Goal: Task Accomplishment & Management: Complete application form

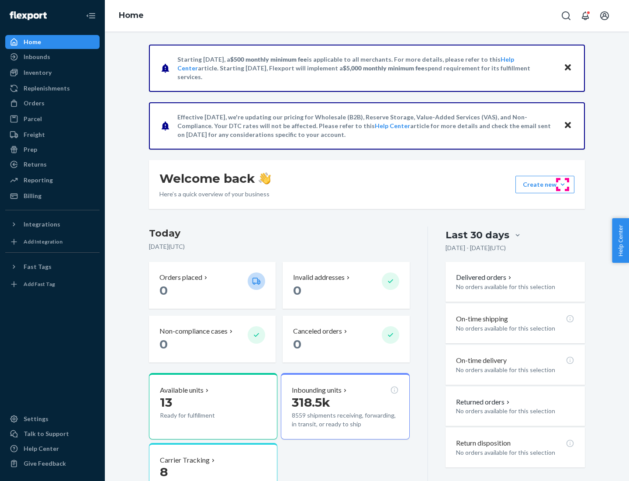
click at [563, 184] on button "Create new Create new inbound Create new order Create new product" at bounding box center [545, 184] width 59 height 17
click at [52, 57] on div "Inbounds" at bounding box center [52, 57] width 93 height 12
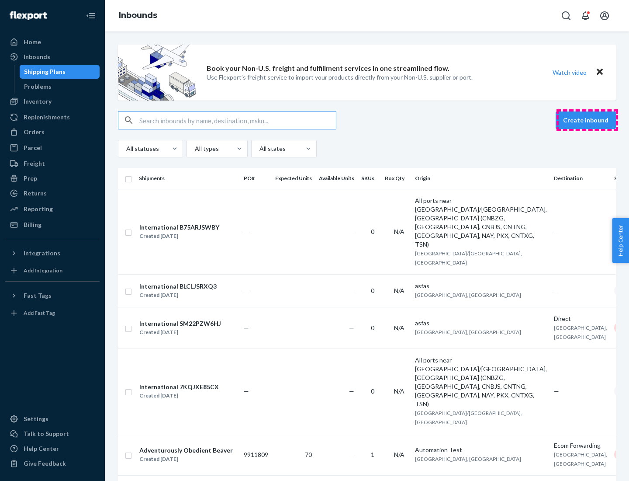
click at [588, 120] on button "Create inbound" at bounding box center [586, 119] width 60 height 17
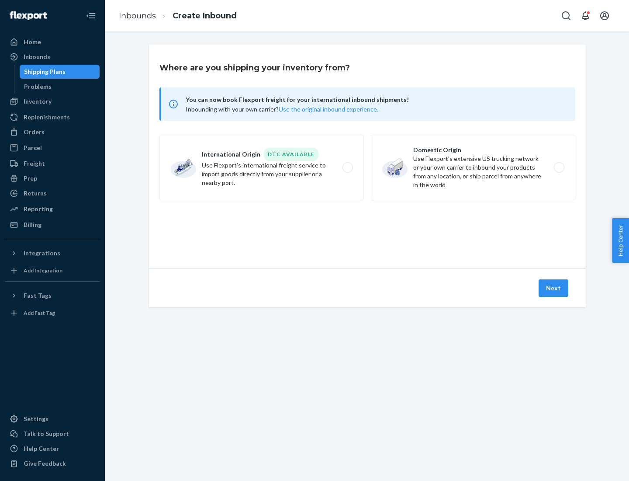
click at [473, 167] on label "Domestic Origin Use Flexport’s extensive US trucking network or your own carrie…" at bounding box center [473, 168] width 205 height 66
click at [559, 167] on input "Domestic Origin Use Flexport’s extensive US trucking network or your own carrie…" at bounding box center [562, 168] width 6 height 6
radio input "true"
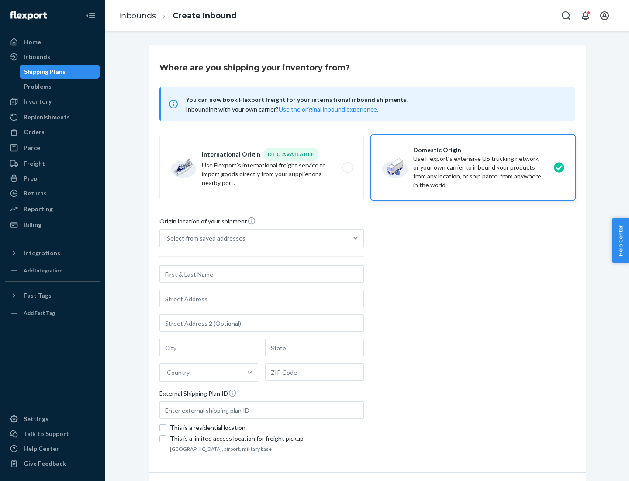
click at [204, 238] on div "Select from saved addresses" at bounding box center [206, 238] width 79 height 9
click at [168, 238] on input "Select from saved addresses" at bounding box center [167, 238] width 1 height 9
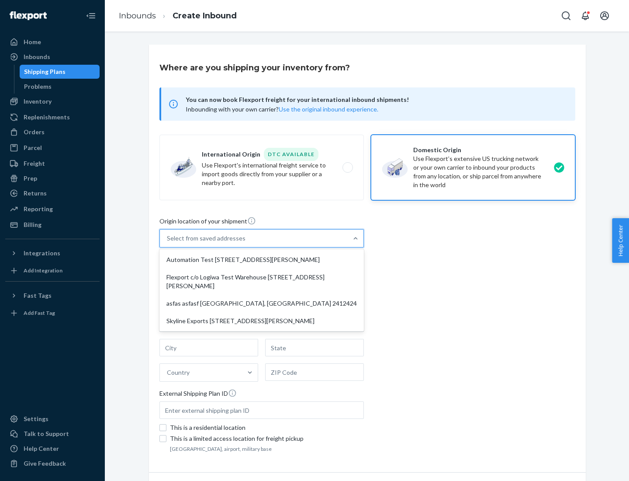
scroll to position [3, 0]
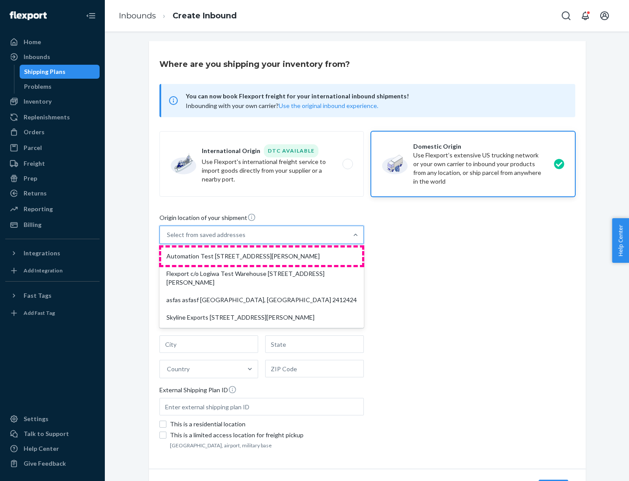
click at [262, 256] on div "Automation Test [STREET_ADDRESS][PERSON_NAME]" at bounding box center [261, 255] width 201 height 17
click at [168, 239] on input "option Automation Test [STREET_ADDRESS][PERSON_NAME] focused, 1 of 4. 4 results…" at bounding box center [167, 234] width 1 height 9
type input "Automation Test"
type input "9th Floor"
type input "[GEOGRAPHIC_DATA]"
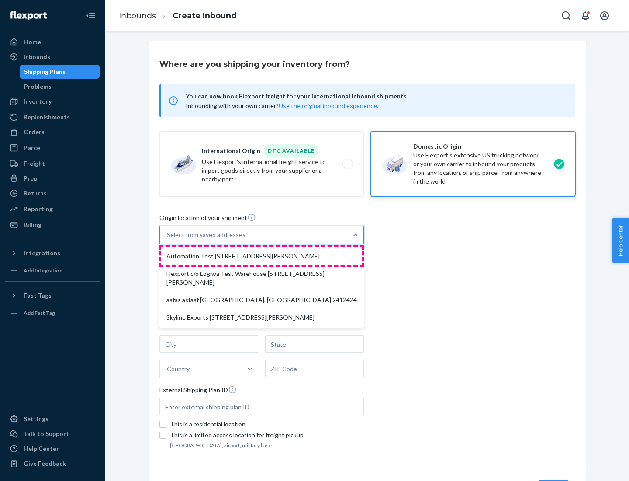
type input "CA"
type input "94104"
type input "[STREET_ADDRESS][PERSON_NAME]"
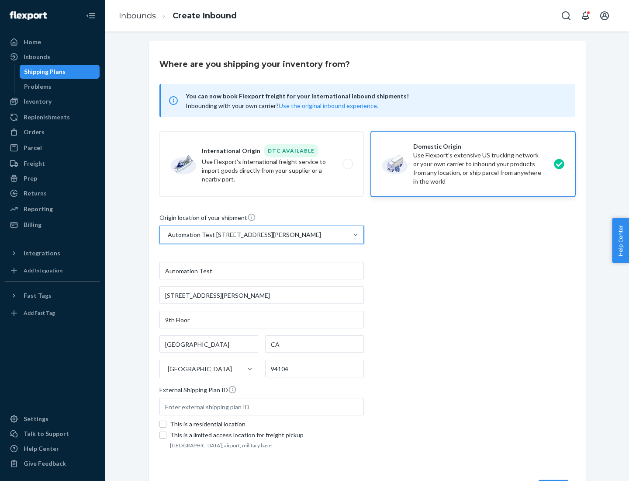
scroll to position [51, 0]
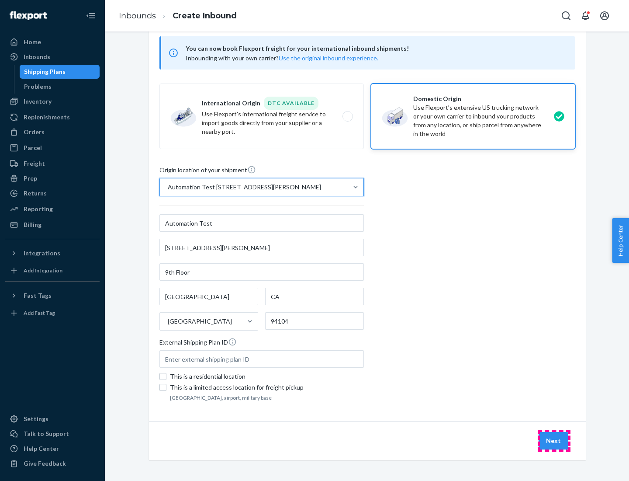
click at [554, 441] on button "Next" at bounding box center [554, 440] width 30 height 17
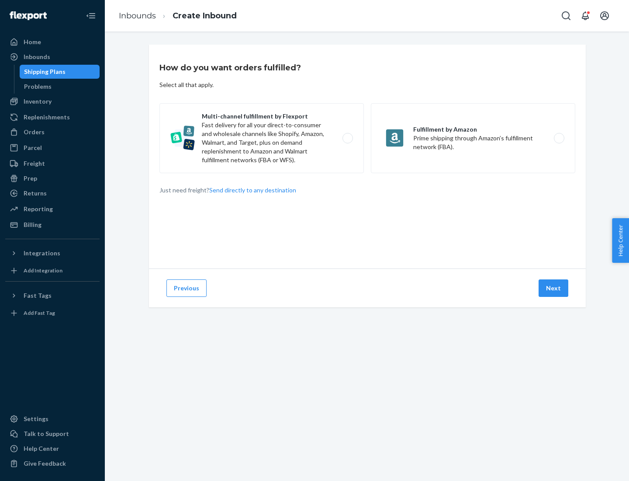
click at [262, 138] on label "Multi-channel fulfillment by Flexport Fast delivery for all your direct-to-cons…" at bounding box center [262, 138] width 205 height 70
click at [348, 138] on input "Multi-channel fulfillment by Flexport Fast delivery for all your direct-to-cons…" at bounding box center [351, 139] width 6 height 6
radio input "true"
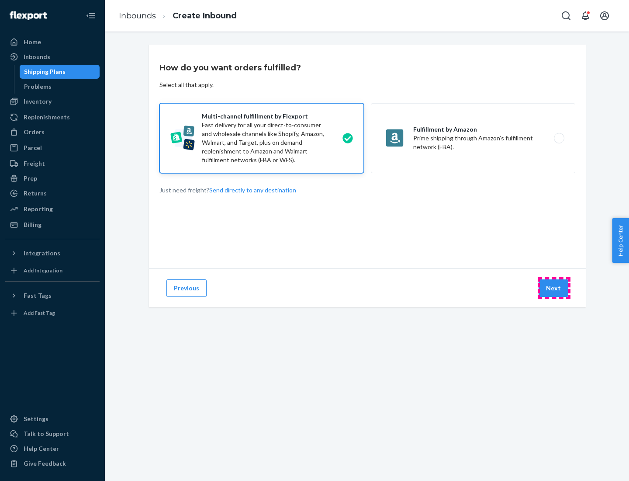
click at [554, 288] on button "Next" at bounding box center [554, 287] width 30 height 17
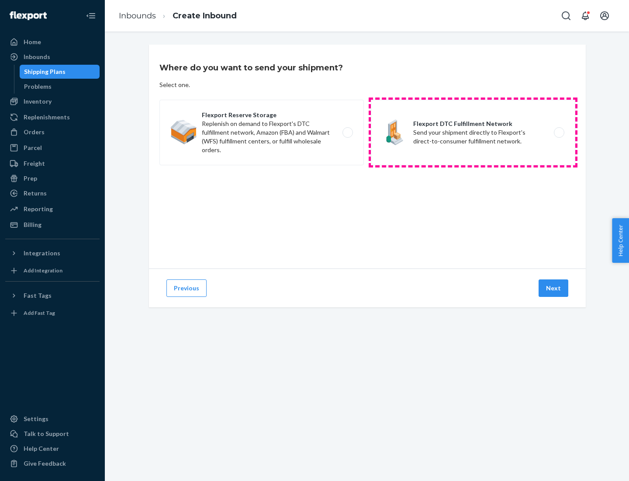
click at [473, 132] on label "Flexport DTC Fulfillment Network Send your shipment directly to Flexport's dire…" at bounding box center [473, 133] width 205 height 66
click at [559, 132] on input "Flexport DTC Fulfillment Network Send your shipment directly to Flexport's dire…" at bounding box center [562, 133] width 6 height 6
radio input "true"
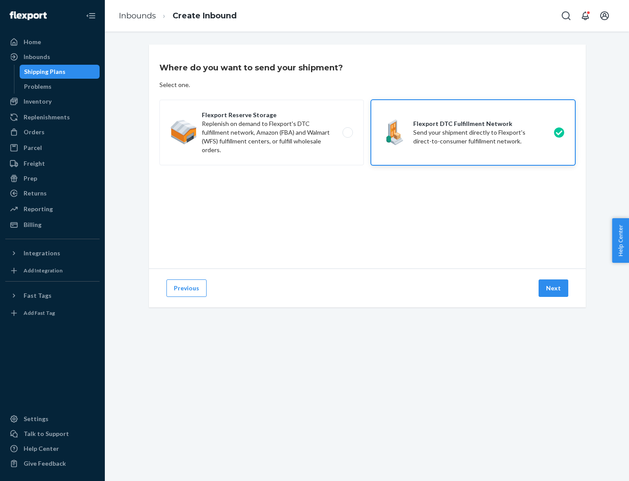
click at [554, 288] on button "Next" at bounding box center [554, 287] width 30 height 17
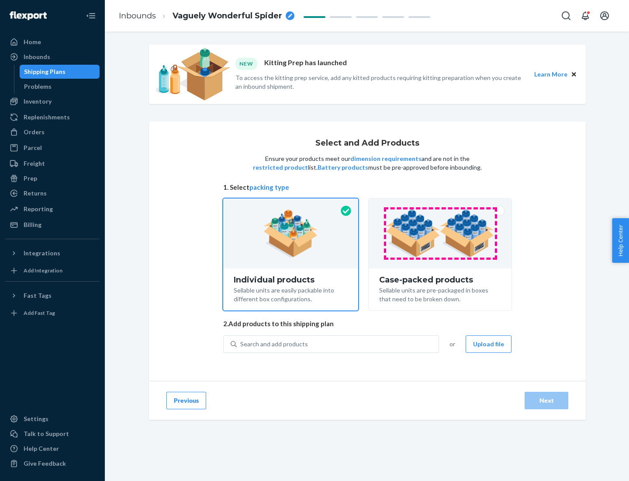
click at [441, 233] on img at bounding box center [440, 233] width 109 height 48
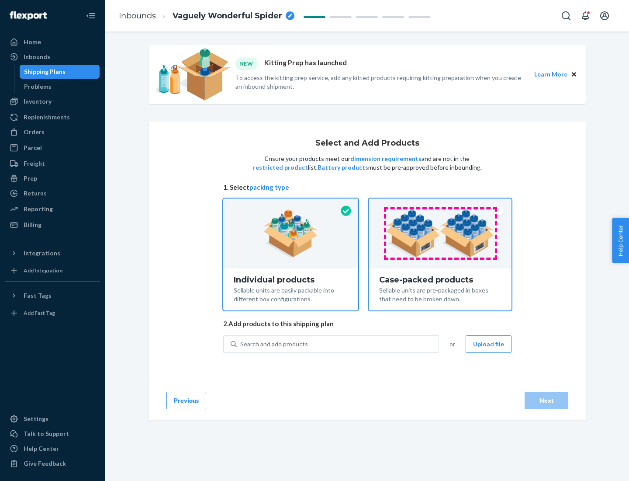
click at [441, 204] on input "Case-packed products Sellable units are pre-packaged in boxes that need to be b…" at bounding box center [441, 201] width 6 height 6
radio input "true"
radio input "false"
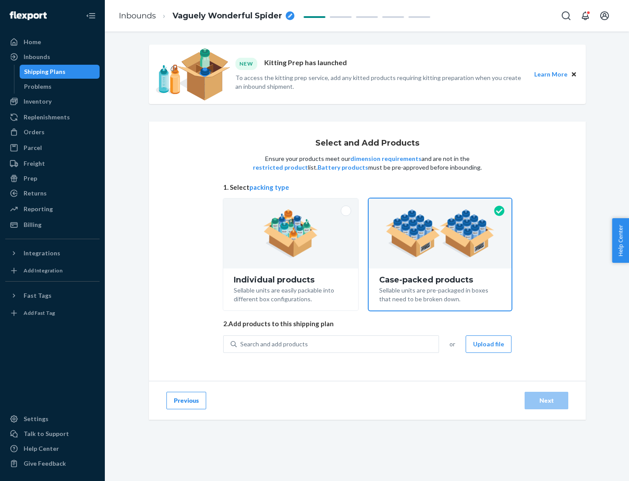
click at [338, 344] on div "Search and add products" at bounding box center [338, 344] width 202 height 16
click at [241, 344] on input "Search and add products" at bounding box center [240, 344] width 1 height 9
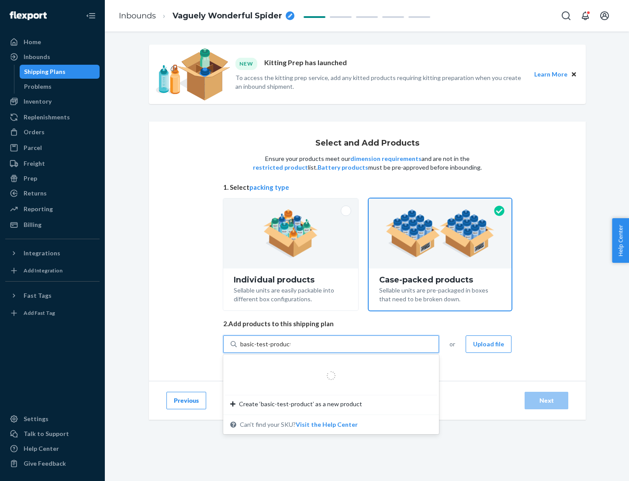
type input "basic-test-product-1"
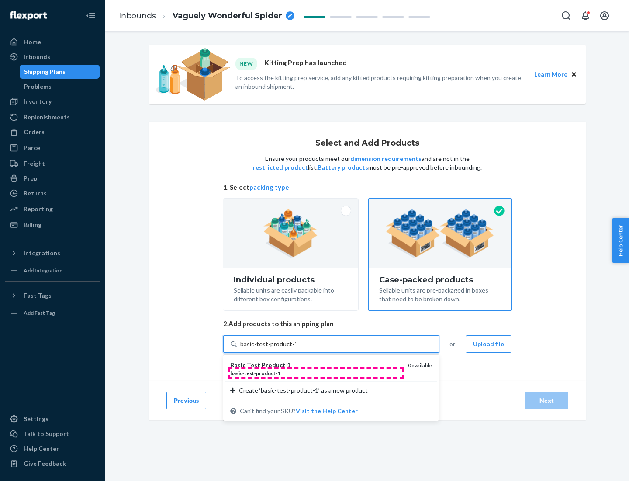
click at [316, 373] on div "basic - test - product - 1" at bounding box center [315, 372] width 171 height 7
click at [296, 348] on input "basic-test-product-1" at bounding box center [268, 344] width 56 height 9
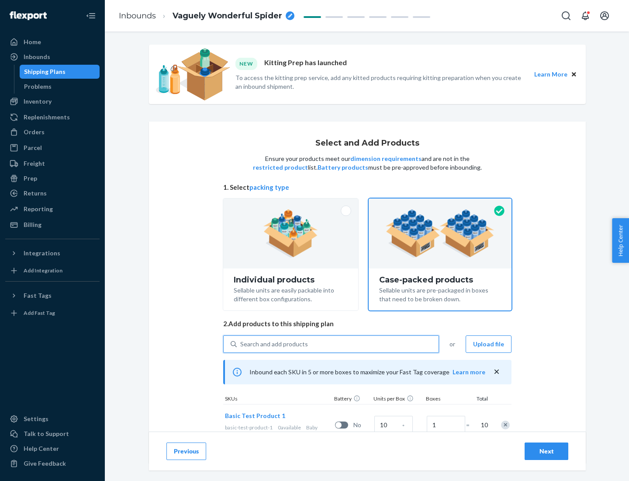
scroll to position [31, 0]
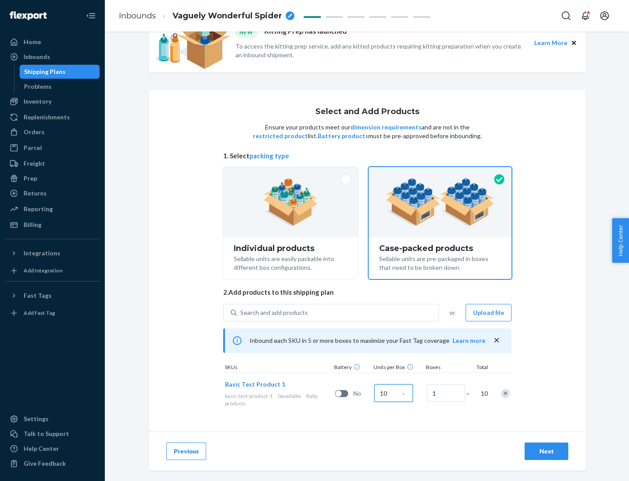
type input "10"
type input "7"
click at [547, 451] on div "Next" at bounding box center [546, 451] width 29 height 9
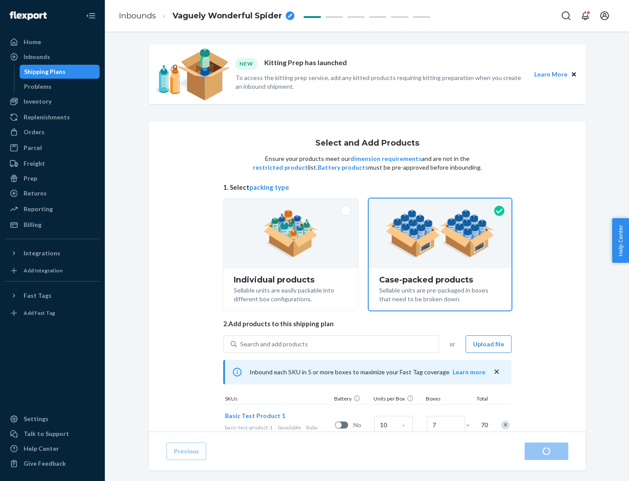
radio input "true"
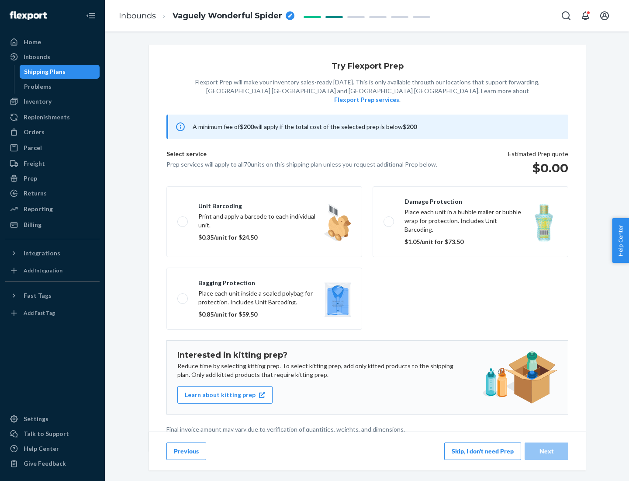
scroll to position [2, 0]
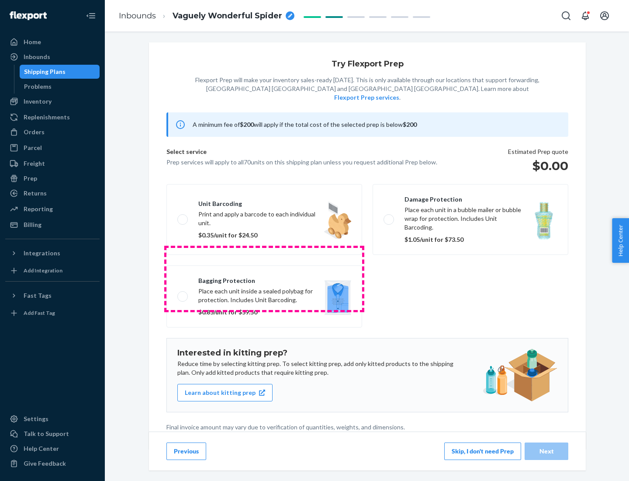
click at [264, 278] on label "Bagging protection Place each unit inside a sealed polybag for protection. Incl…" at bounding box center [265, 296] width 196 height 62
click at [183, 293] on input "Bagging protection Place each unit inside a sealed polybag for protection. Incl…" at bounding box center [180, 296] width 6 height 6
checkbox input "true"
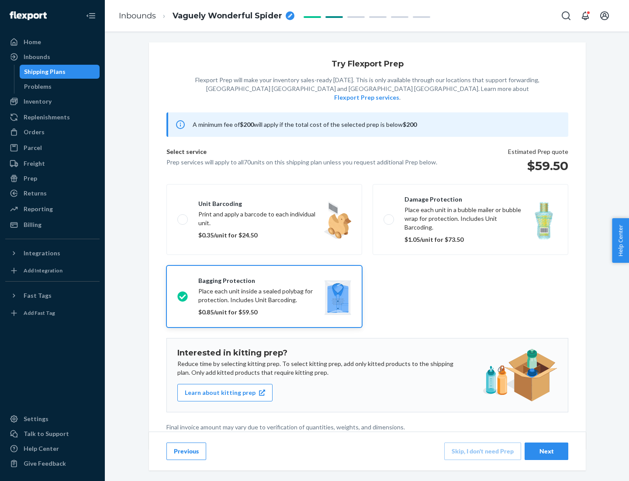
click at [547, 451] on div "Next" at bounding box center [546, 451] width 29 height 9
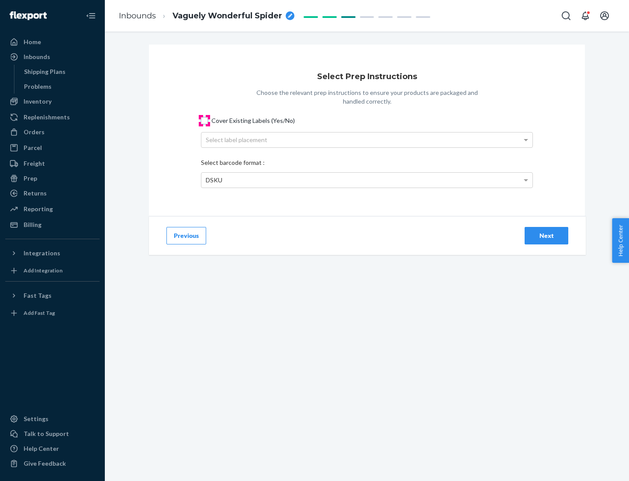
click at [205, 120] on input "Cover Existing Labels (Yes/No)" at bounding box center [204, 120] width 7 height 7
checkbox input "true"
click at [367, 139] on div "Select label placement" at bounding box center [367, 139] width 331 height 15
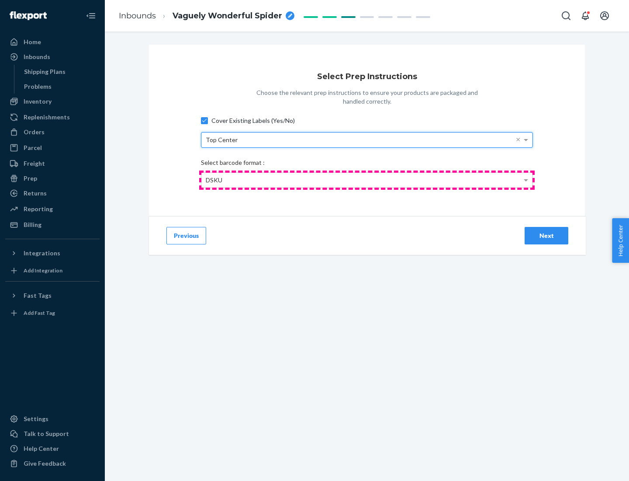
click at [367, 180] on div "DSKU" at bounding box center [367, 180] width 331 height 15
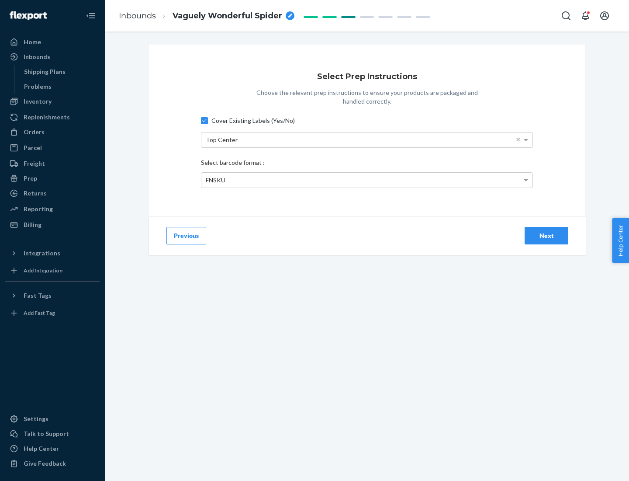
click at [547, 235] on div "Next" at bounding box center [546, 235] width 29 height 9
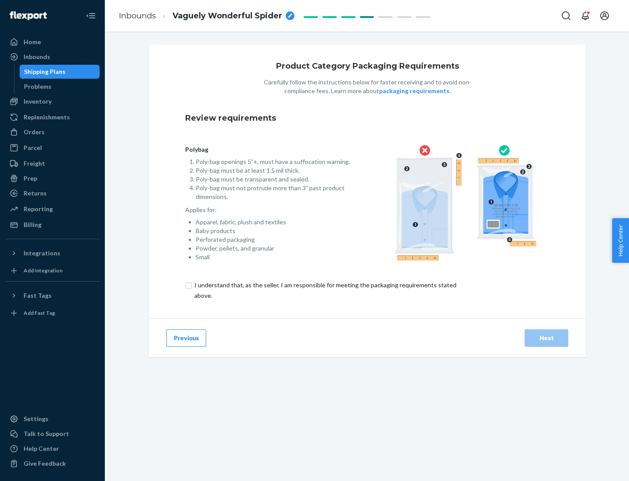
click at [325, 290] on input "checkbox" at bounding box center [330, 290] width 291 height 21
checkbox input "true"
click at [547, 337] on div "Next" at bounding box center [546, 338] width 29 height 9
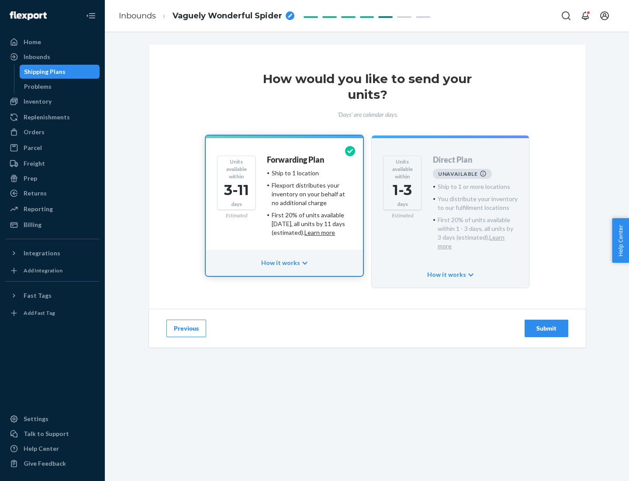
click at [296, 160] on h4 "Forwarding Plan" at bounding box center [295, 160] width 57 height 9
click at [547, 324] on div "Submit" at bounding box center [546, 328] width 29 height 9
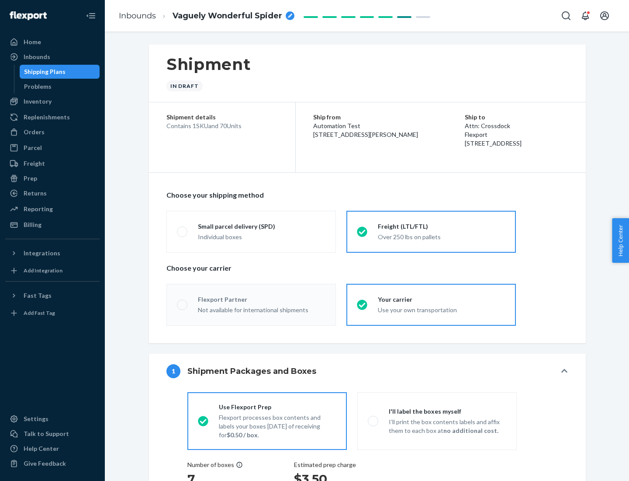
radio input "true"
radio input "false"
radio input "true"
radio input "false"
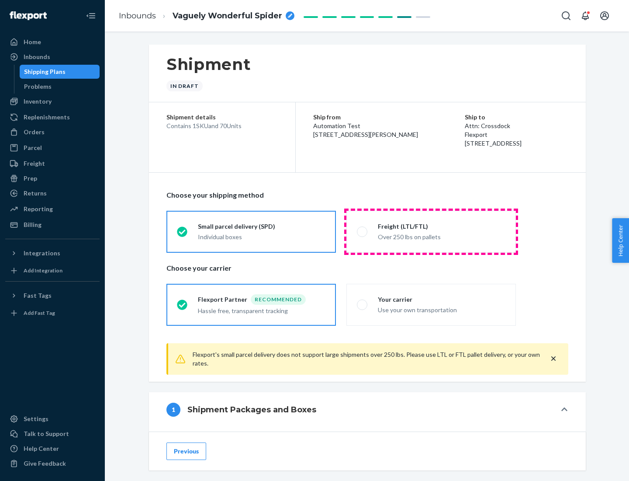
click at [431, 231] on div "Over 250 lbs on pallets" at bounding box center [442, 236] width 128 height 10
click at [363, 231] on input "Freight (LTL/FTL) Over 250 lbs on pallets" at bounding box center [360, 232] width 6 height 6
radio input "true"
radio input "false"
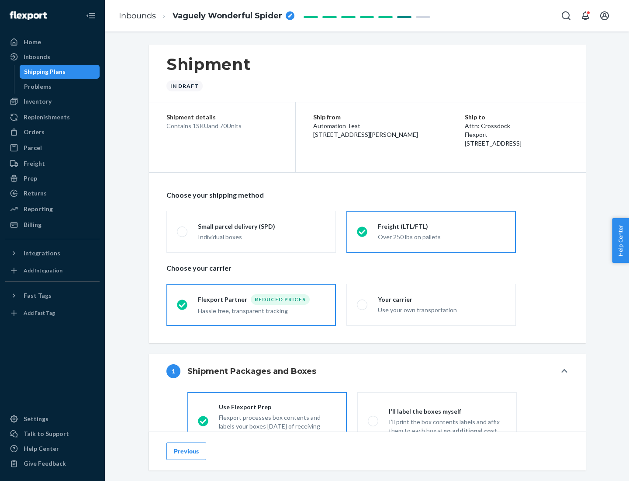
scroll to position [49, 0]
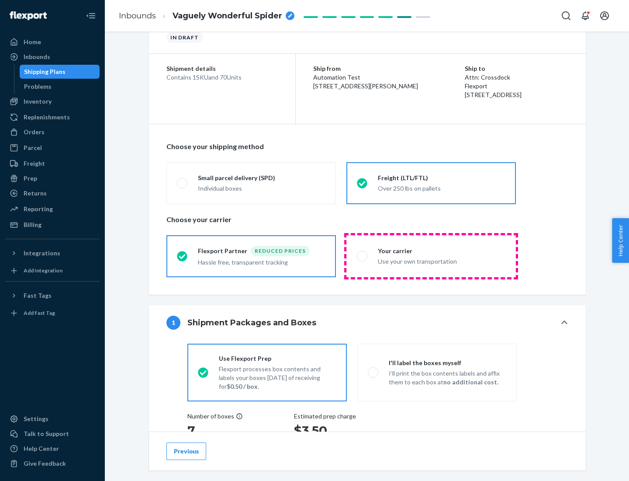
click at [431, 256] on div "Use your own transportation" at bounding box center [442, 260] width 128 height 10
click at [363, 256] on input "Your carrier Use your own transportation" at bounding box center [360, 256] width 6 height 6
radio input "true"
radio input "false"
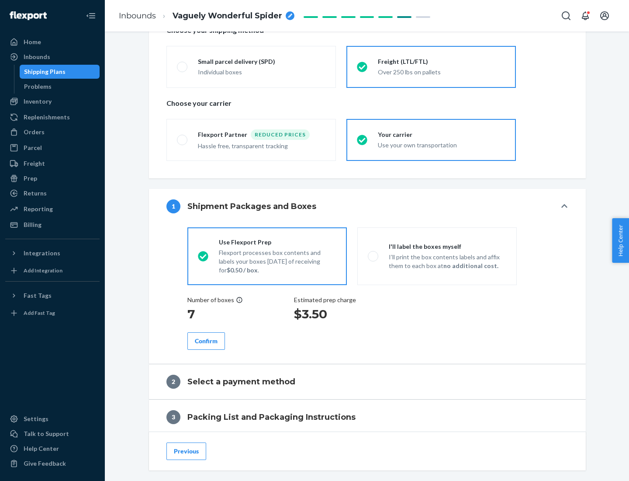
click at [437, 256] on p "I’ll print the box contents labels and affix them to each box at no additional …" at bounding box center [448, 261] width 118 height 17
click at [374, 256] on input "I'll label the boxes myself I’ll print the box contents labels and affix them t…" at bounding box center [371, 256] width 6 height 6
radio input "true"
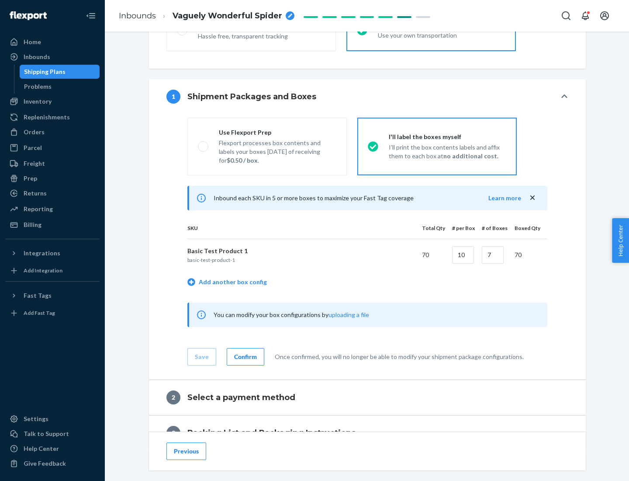
scroll to position [151, 0]
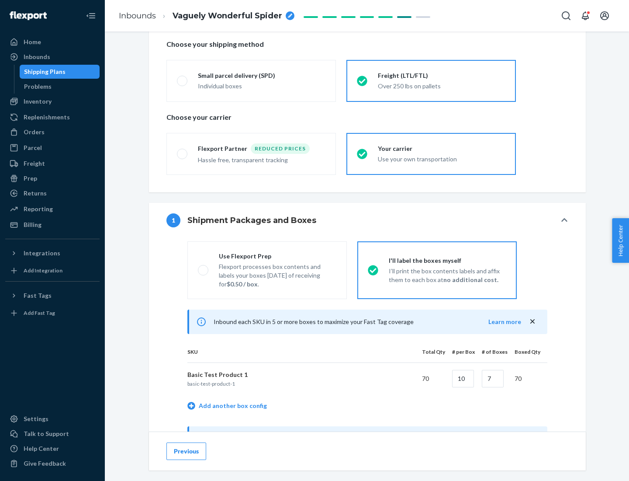
click at [278, 256] on div "Use Flexport Prep" at bounding box center [278, 256] width 118 height 9
click at [204, 267] on input "Use Flexport Prep Flexport processes box contents and labels your boxes [DATE] …" at bounding box center [201, 270] width 6 height 6
radio input "true"
radio input "false"
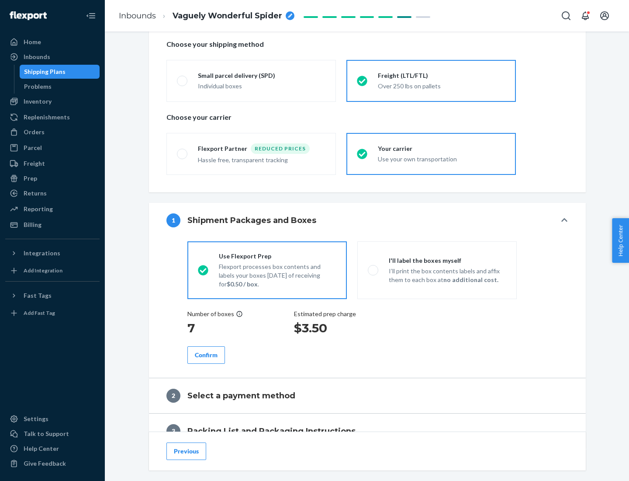
scroll to position [250, 0]
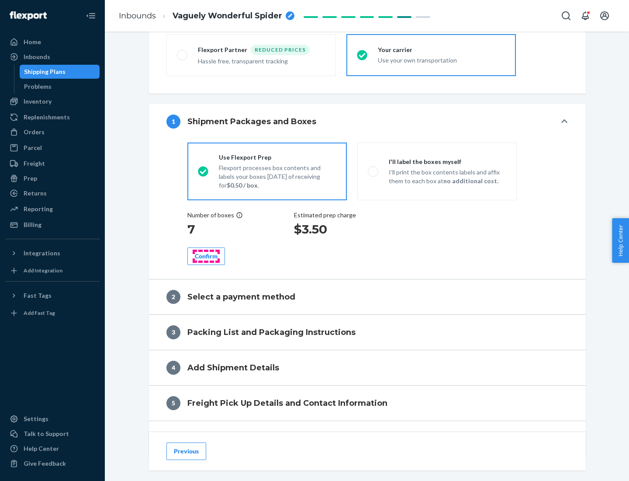
click at [206, 256] on div "Confirm" at bounding box center [206, 256] width 23 height 9
radio input "false"
